Goal: Information Seeking & Learning: Learn about a topic

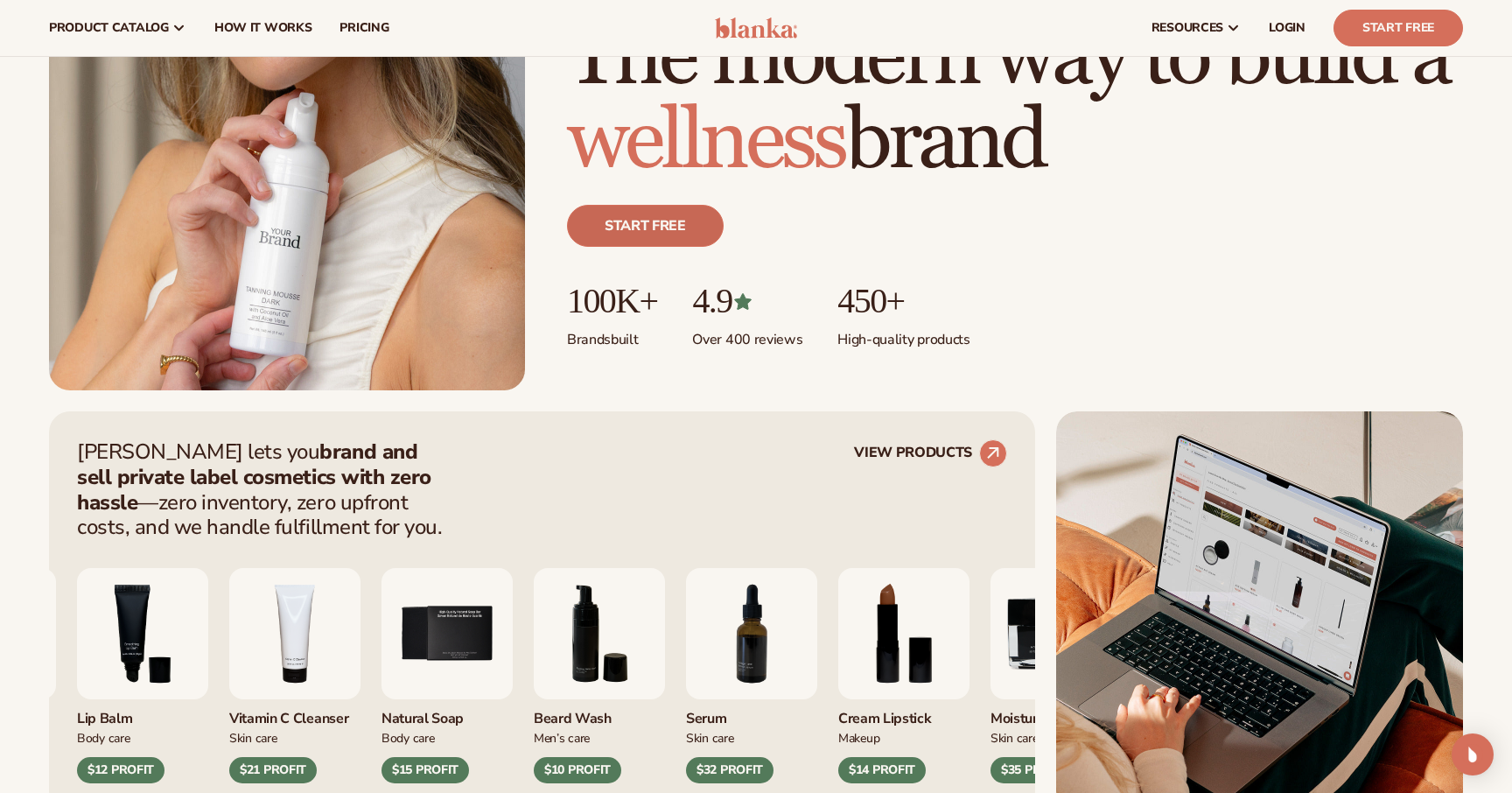
scroll to position [94, 0]
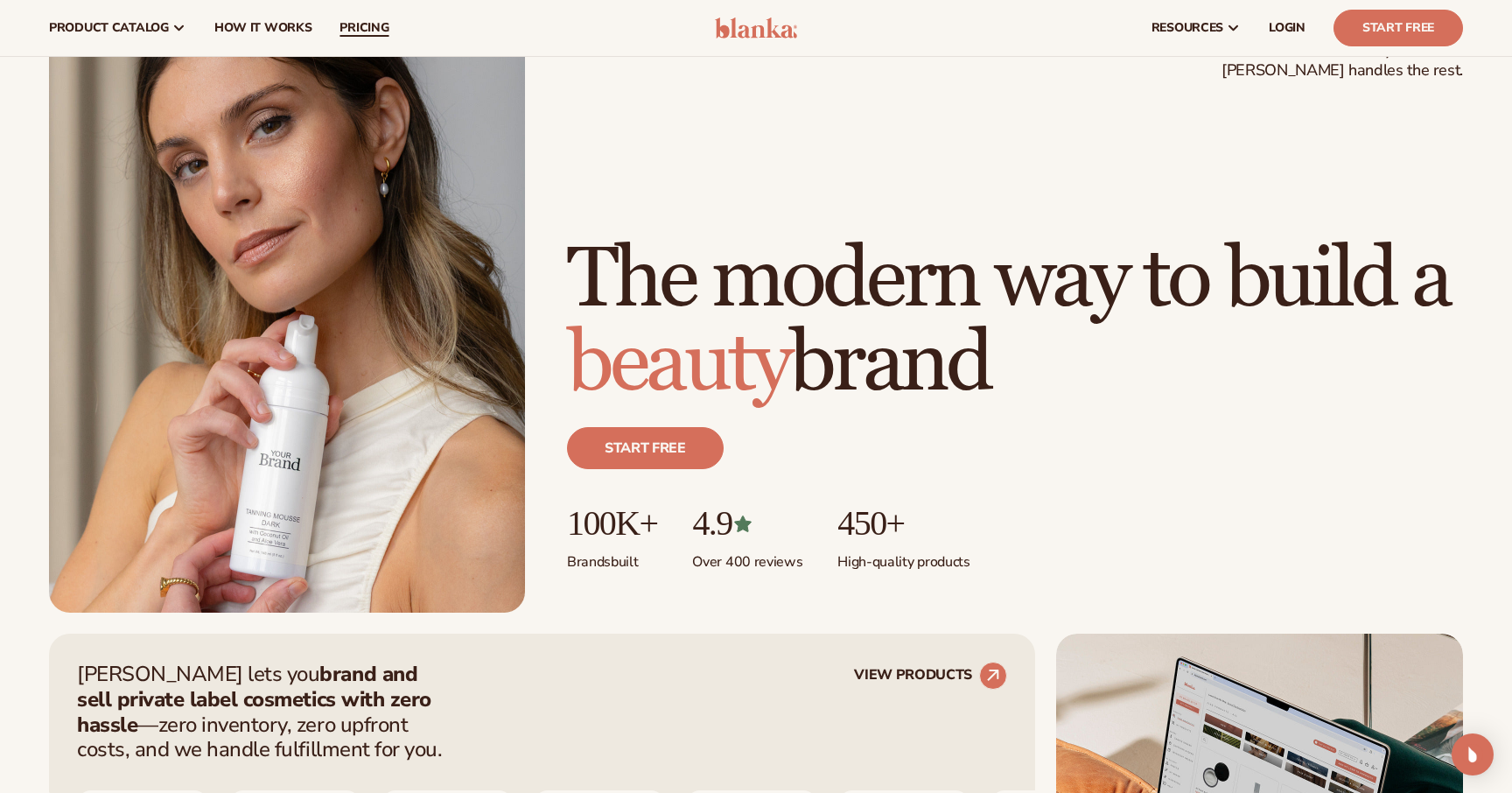
click at [359, 25] on span "pricing" at bounding box center [364, 27] width 49 height 14
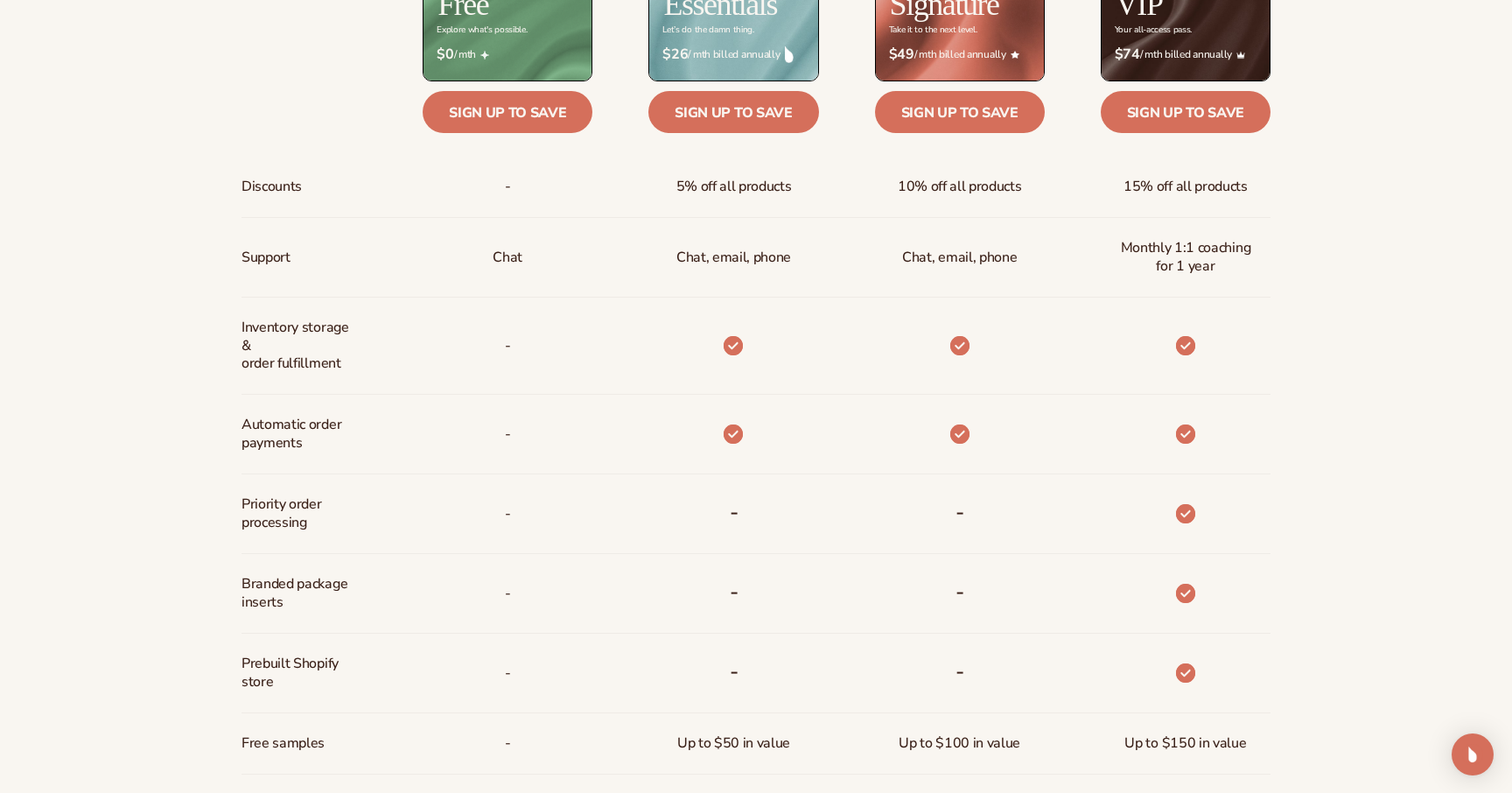
scroll to position [896, 0]
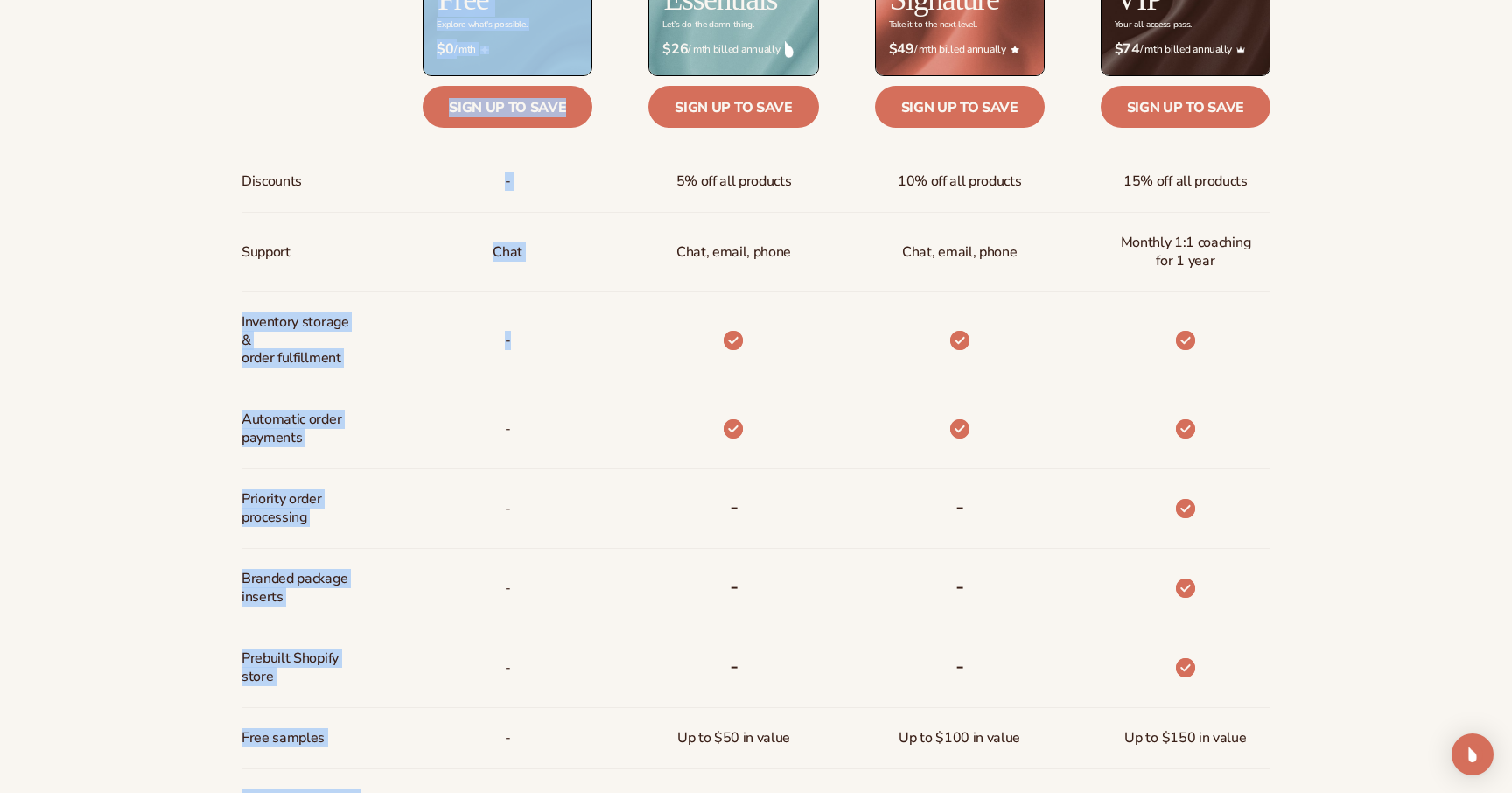
drag, startPoint x: 224, startPoint y: 322, endPoint x: 492, endPoint y: 365, distance: 271.4
click at [492, 365] on div "Billed Monthly billed Yearly Billed Monthly billed Yearly Discounts Support Inv…" at bounding box center [756, 431] width 1127 height 1179
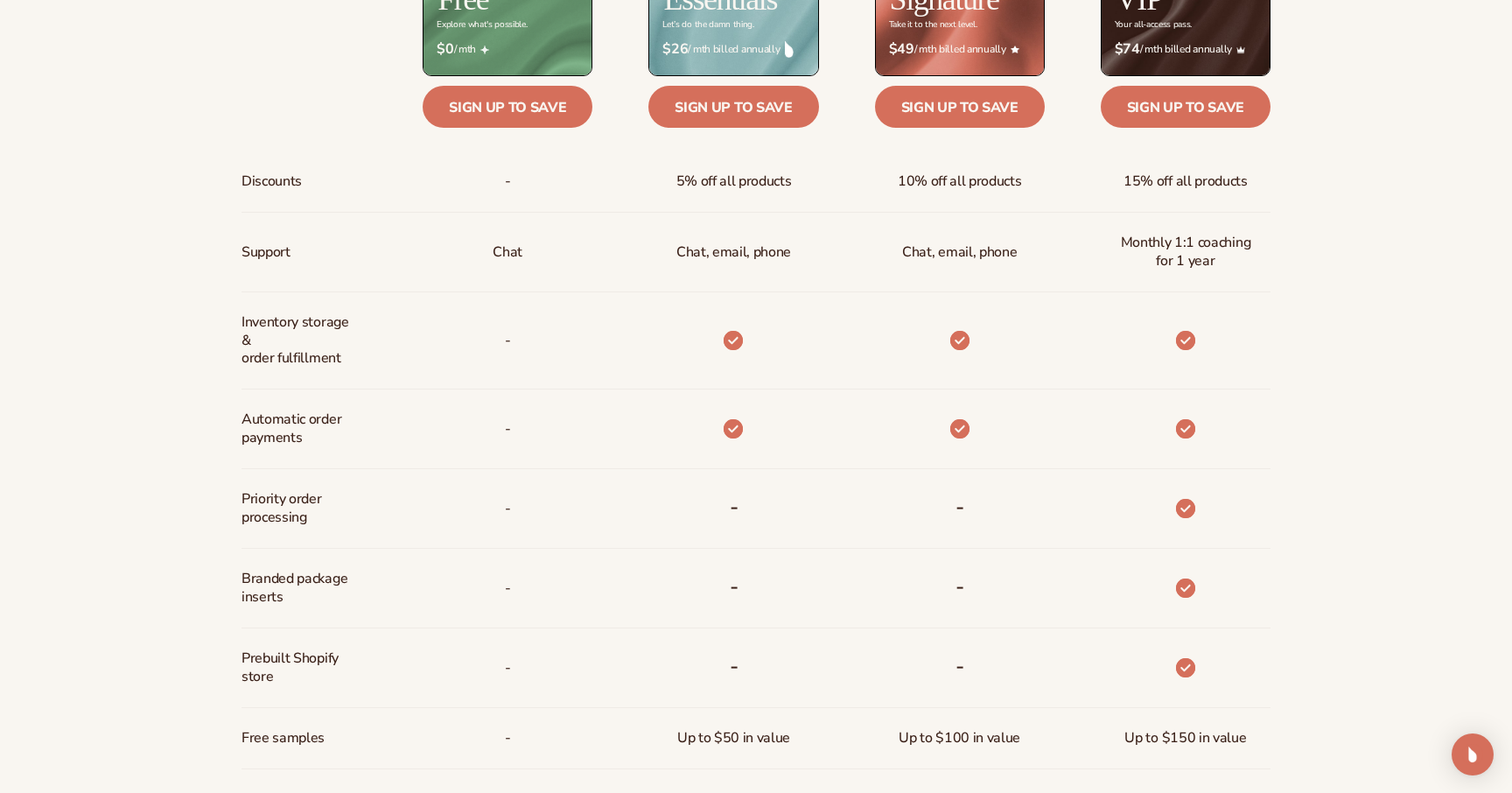
click at [550, 364] on div "-" at bounding box center [479, 341] width 226 height 97
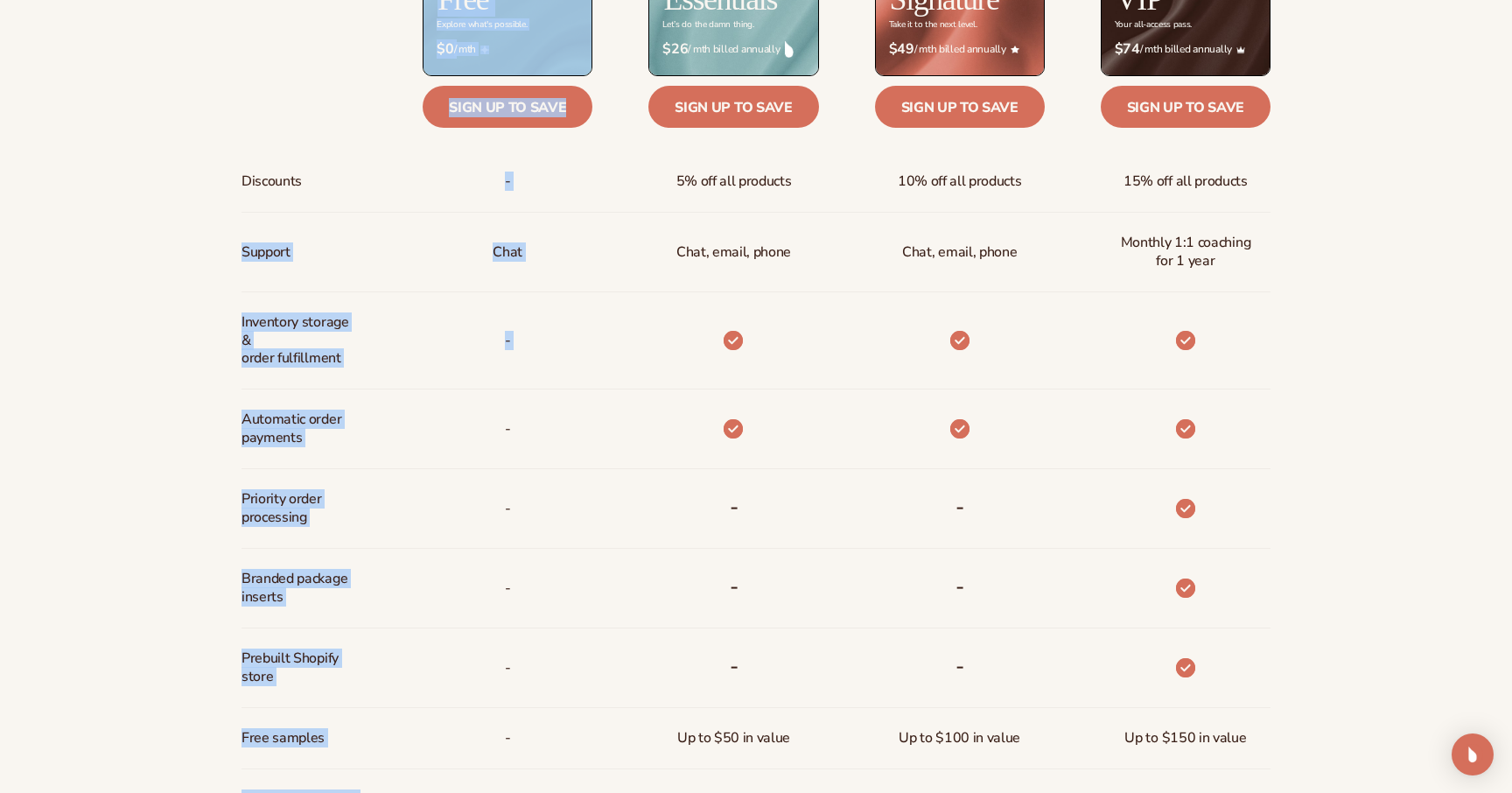
drag, startPoint x: 550, startPoint y: 364, endPoint x: 203, endPoint y: 238, distance: 369.2
click at [203, 238] on div "Billed Monthly billed Yearly Billed Monthly billed Yearly Discounts Support Inv…" at bounding box center [756, 431] width 1127 height 1179
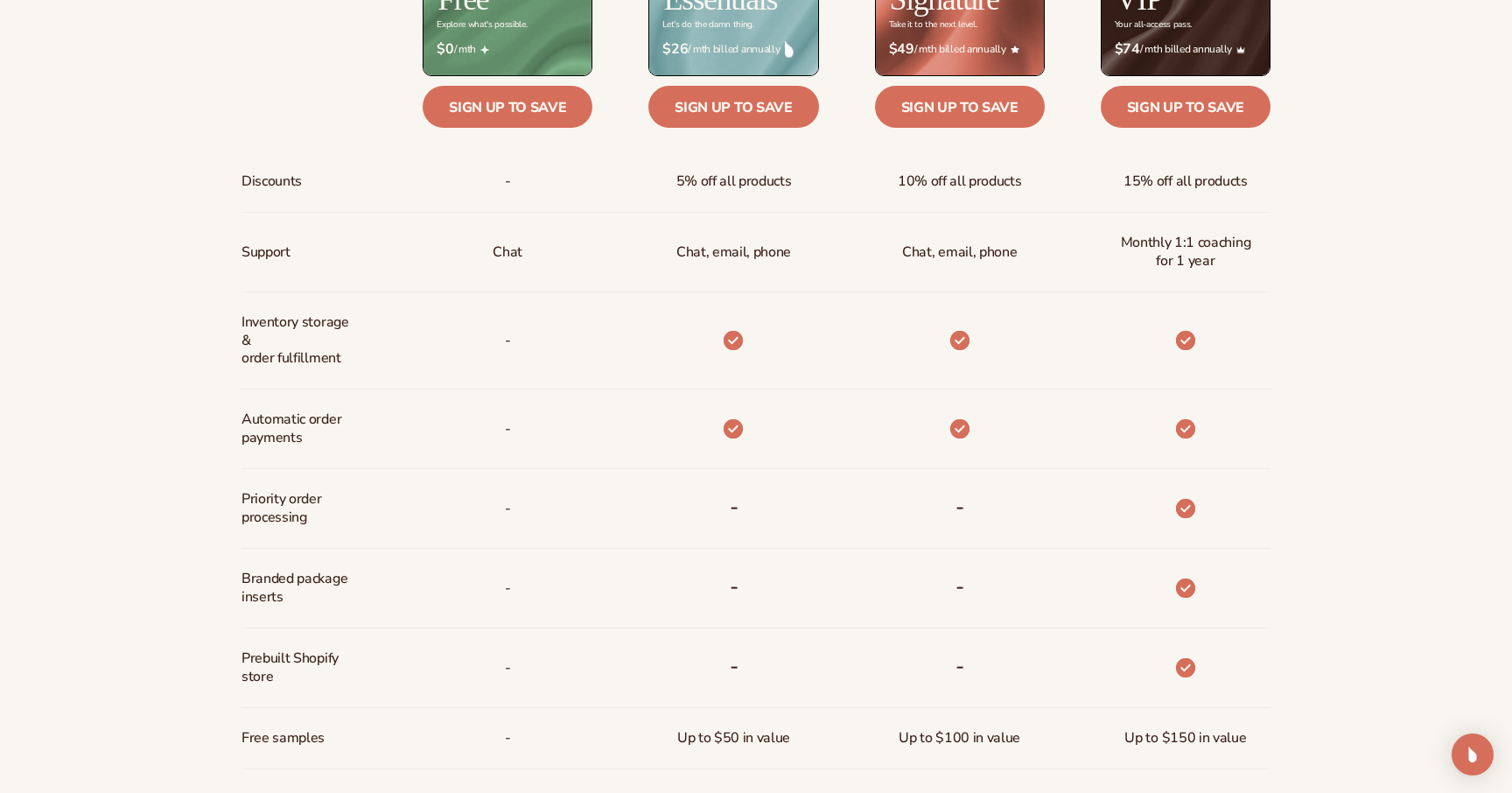
click at [478, 320] on div "-" at bounding box center [479, 341] width 226 height 97
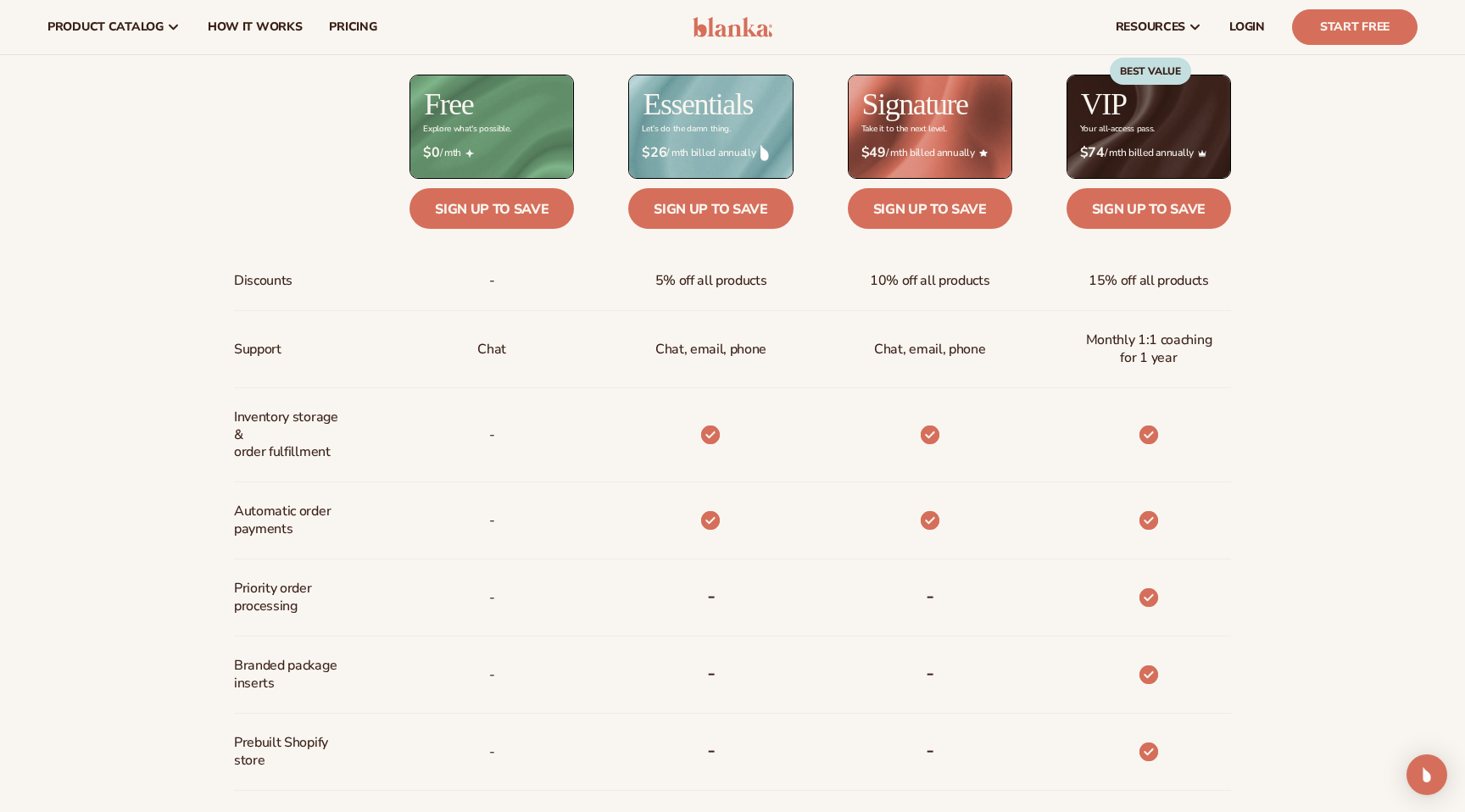
scroll to position [259, 0]
